Goal: Information Seeking & Learning: Learn about a topic

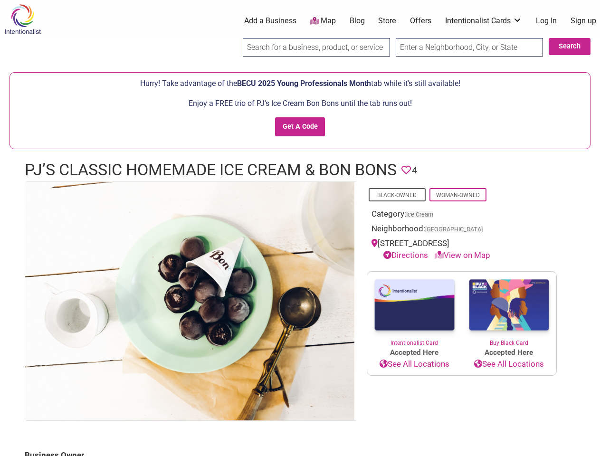
click at [300, 228] on img at bounding box center [189, 301] width 329 height 238
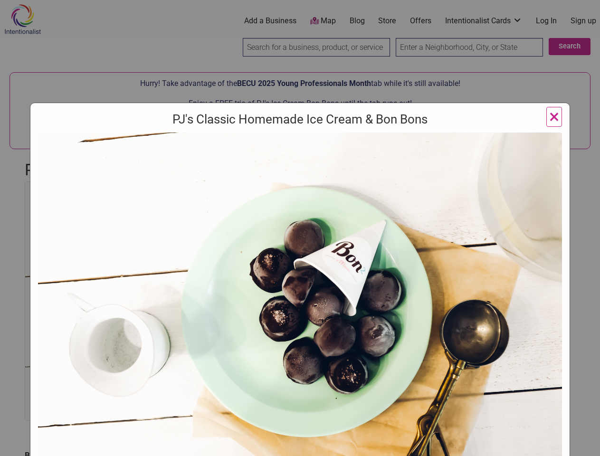
click at [190, 300] on img at bounding box center [300, 323] width 524 height 380
click at [589, 445] on div "PJ's Classic Homemade Ice Cream & Bon Bons ×" at bounding box center [300, 228] width 600 height 456
